Goal: Task Accomplishment & Management: Manage account settings

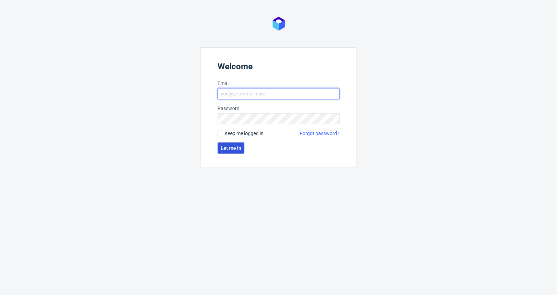
type input "antonina.plotek@packhelp.com"
click at [225, 148] on span "Let me in" at bounding box center [231, 147] width 21 height 5
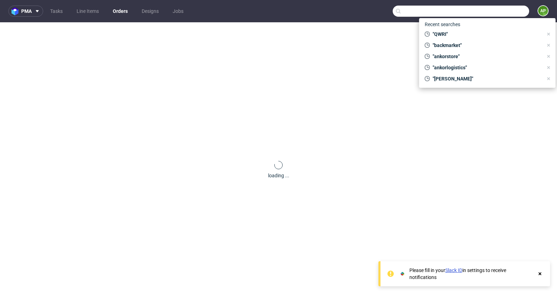
click at [502, 12] on input "text" at bounding box center [460, 11] width 136 height 11
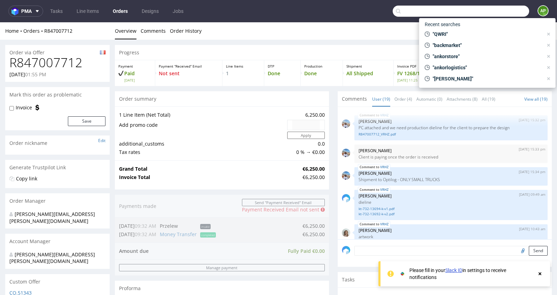
paste input "000002406"
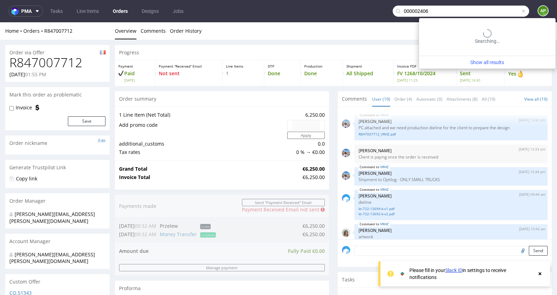
type input "000002406"
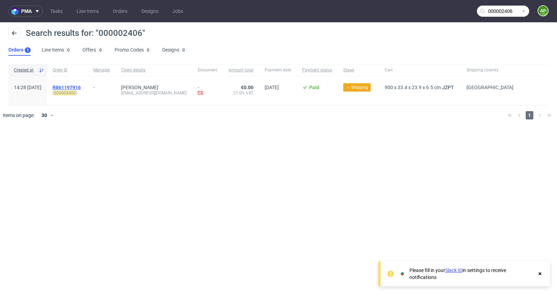
click at [81, 86] on span "R861197916" at bounding box center [67, 88] width 28 height 6
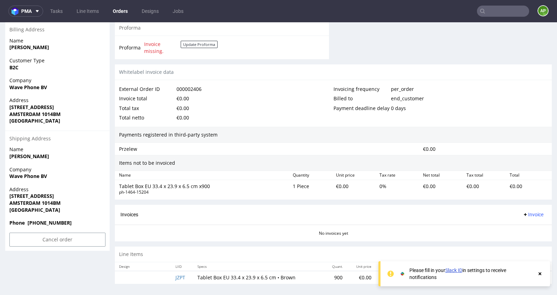
scroll to position [2, 0]
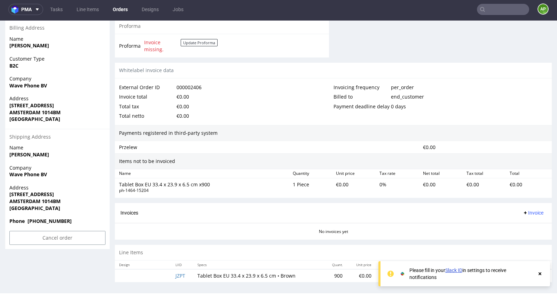
click at [541, 273] on icon at bounding box center [539, 274] width 6 height 6
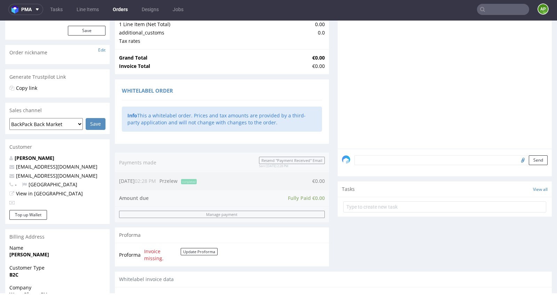
scroll to position [297, 0]
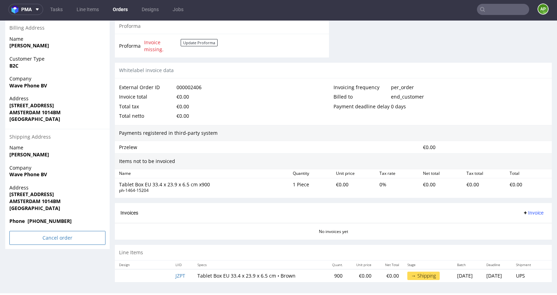
click at [58, 236] on input "Cancel order" at bounding box center [57, 238] width 96 height 14
click at [46, 216] on link "Yes" at bounding box center [47, 218] width 20 height 10
